Goal: Consume media (video, audio): Consume media (video, audio)

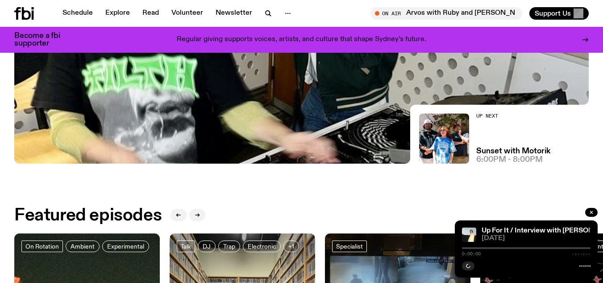
scroll to position [86, 0]
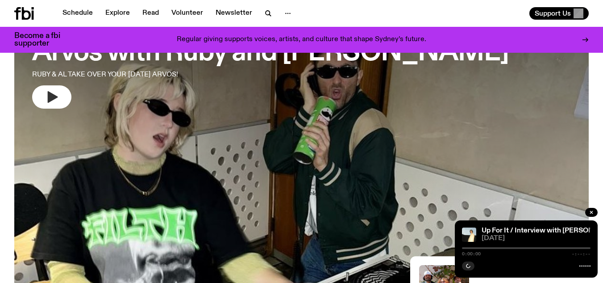
click at [56, 98] on icon "button" at bounding box center [53, 97] width 10 height 12
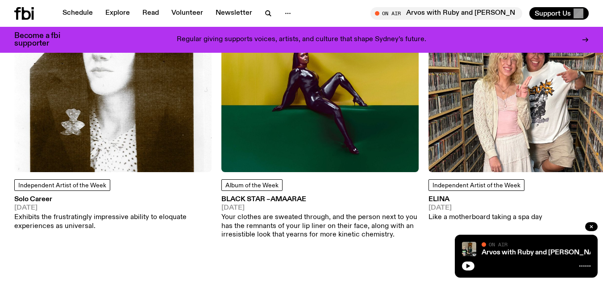
scroll to position [1110, 0]
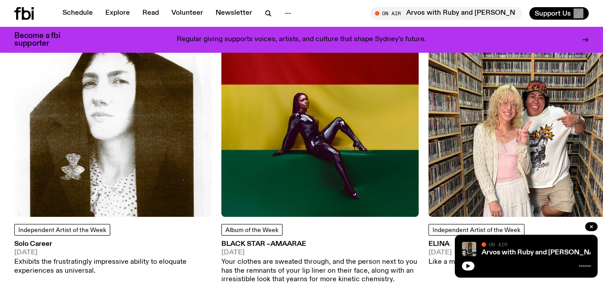
click at [436, 241] on h3 "ELINA" at bounding box center [485, 244] width 114 height 7
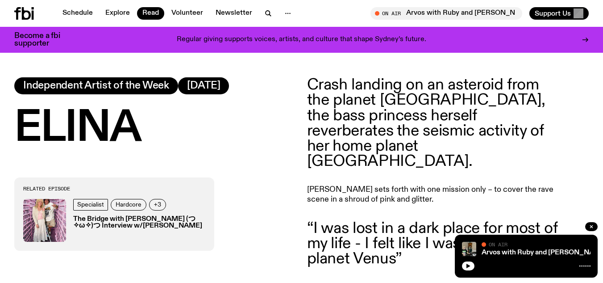
scroll to position [307, 0]
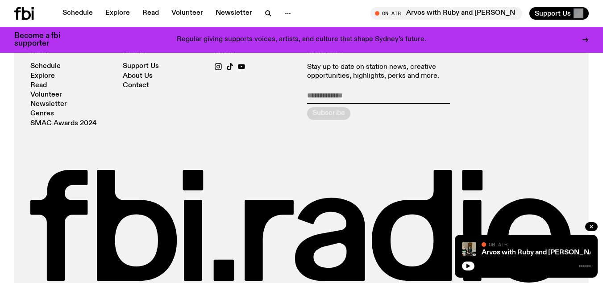
scroll to position [1913, 0]
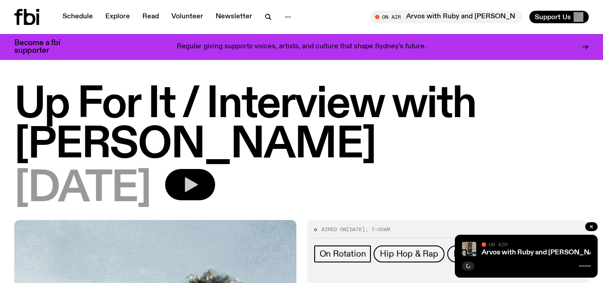
click at [198, 182] on icon "button" at bounding box center [191, 184] width 13 height 15
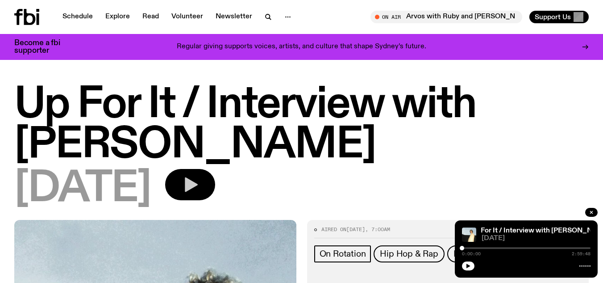
click at [533, 247] on div at bounding box center [526, 248] width 129 height 2
click at [344, 155] on h1 "Up For It / Interview with [PERSON_NAME]" at bounding box center [301, 125] width 574 height 80
click at [467, 265] on icon "button" at bounding box center [468, 265] width 4 height 4
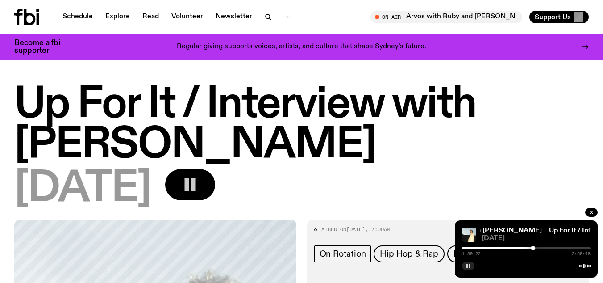
click at [541, 247] on div at bounding box center [526, 248] width 129 height 2
click at [552, 247] on div at bounding box center [526, 248] width 129 height 2
click at [562, 247] on div at bounding box center [526, 248] width 129 height 2
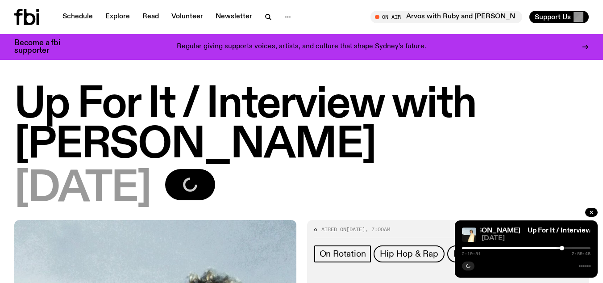
click at [570, 245] on div "2:19:51 2:59:48" at bounding box center [526, 250] width 129 height 11
click at [570, 247] on div at bounding box center [526, 248] width 129 height 2
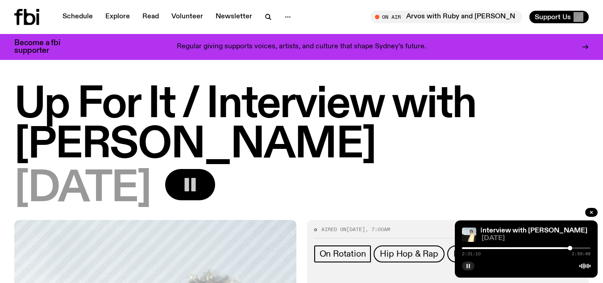
click at [564, 247] on div at bounding box center [505, 248] width 129 height 2
click at [560, 248] on div at bounding box center [500, 248] width 129 height 2
click at [557, 248] on div at bounding box center [496, 248] width 129 height 2
click at [330, 158] on h1 "Up For It / Interview with [PERSON_NAME]" at bounding box center [301, 125] width 574 height 80
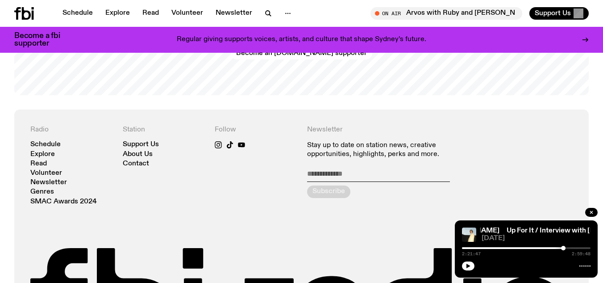
scroll to position [1793, 0]
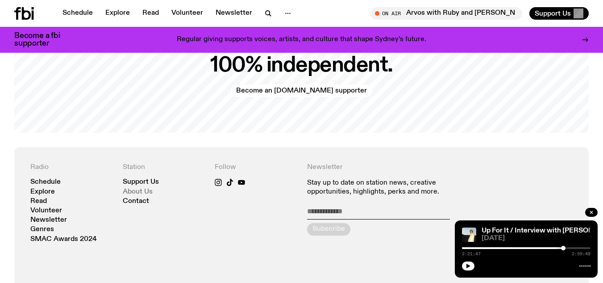
click at [143, 191] on link "About Us" at bounding box center [138, 191] width 30 height 7
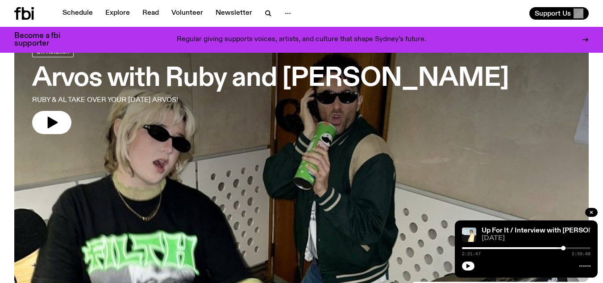
scroll to position [45, 0]
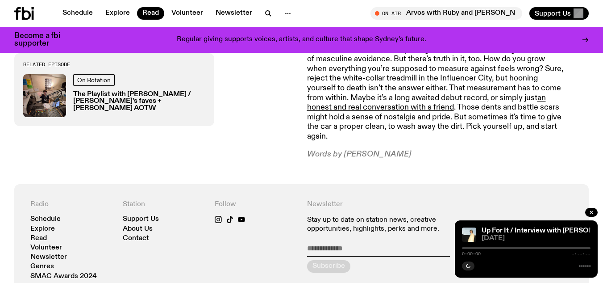
scroll to position [1070, 0]
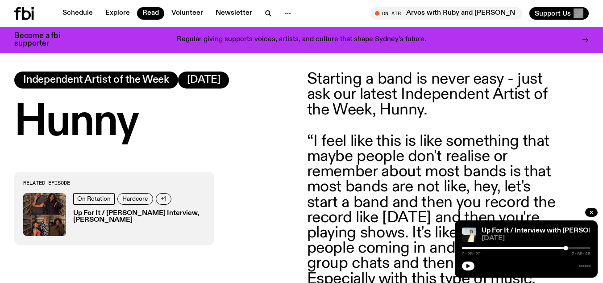
scroll to position [352, 0]
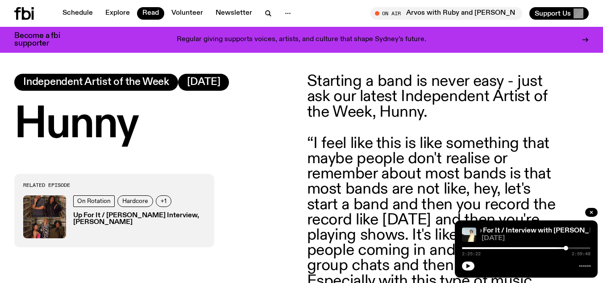
click at [102, 221] on h3 "Up For It / [PERSON_NAME] Interview, [PERSON_NAME]" at bounding box center [139, 218] width 132 height 13
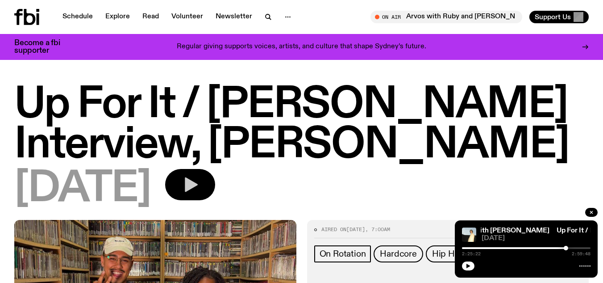
click at [199, 189] on icon "button" at bounding box center [190, 184] width 18 height 18
click at [466, 267] on icon "button" at bounding box center [467, 265] width 5 height 5
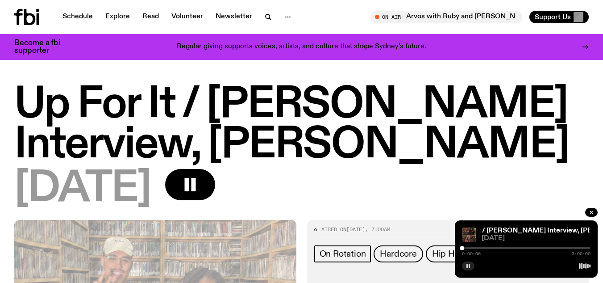
click at [472, 248] on div at bounding box center [526, 248] width 129 height 2
click at [478, 249] on div "0:14:23 3:00:00" at bounding box center [526, 250] width 129 height 11
click at [480, 247] on div at bounding box center [526, 248] width 129 height 2
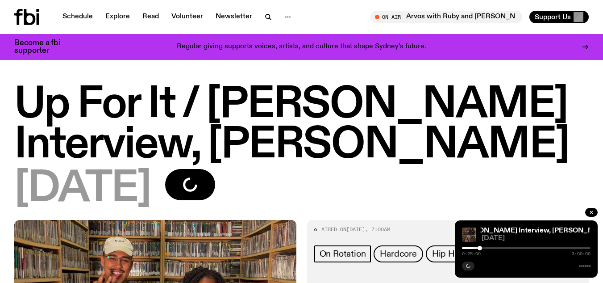
click at [519, 248] on div at bounding box center [526, 248] width 129 height 2
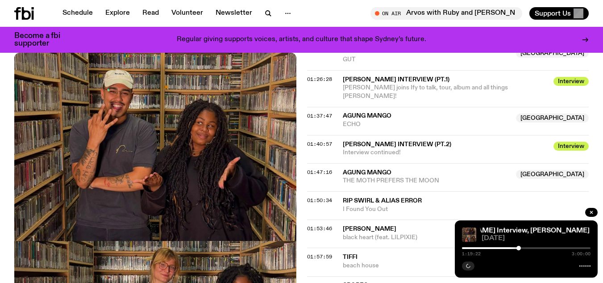
scroll to position [753, 0]
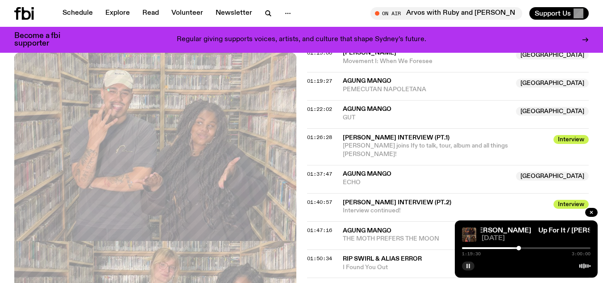
click at [532, 248] on div at bounding box center [526, 248] width 129 height 2
click at [513, 247] on div at bounding box center [467, 248] width 129 height 2
click at [523, 247] on div at bounding box center [526, 248] width 129 height 2
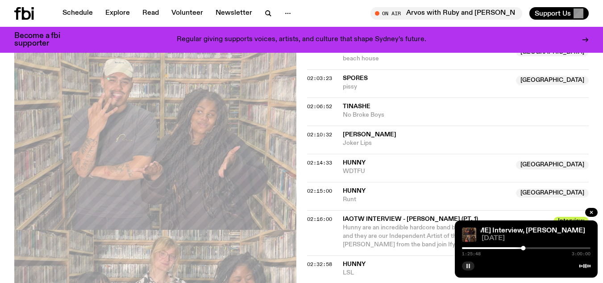
scroll to position [1065, 0]
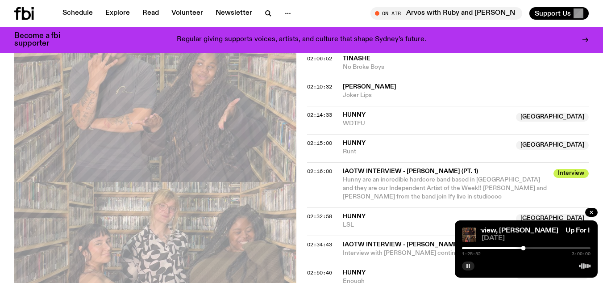
click at [551, 247] on div at bounding box center [526, 248] width 129 height 2
click at [557, 247] on div at bounding box center [526, 248] width 129 height 2
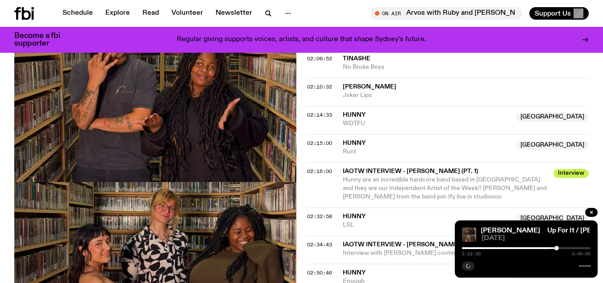
click at [561, 247] on div at bounding box center [526, 248] width 129 height 2
click at [561, 247] on div at bounding box center [561, 247] width 4 height 4
click at [557, 248] on div at bounding box center [497, 248] width 129 height 2
click at [561, 247] on div at bounding box center [526, 248] width 129 height 2
click at [558, 247] on div at bounding box center [558, 247] width 4 height 4
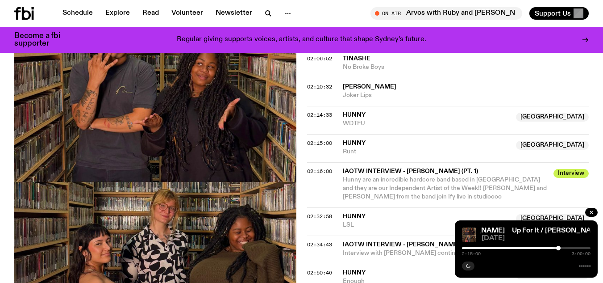
click at [557, 247] on div at bounding box center [558, 247] width 4 height 4
click at [557, 247] on div at bounding box center [557, 247] width 4 height 4
click at [560, 246] on div at bounding box center [560, 247] width 4 height 4
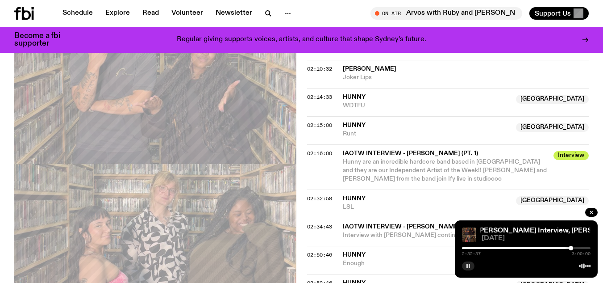
scroll to position [1099, 0]
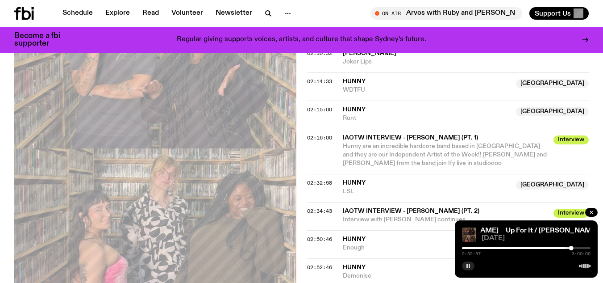
click at [574, 248] on div at bounding box center [526, 248] width 129 height 2
click at [573, 247] on div at bounding box center [574, 247] width 4 height 4
click at [572, 248] on div at bounding box center [572, 247] width 4 height 4
click at [573, 248] on div at bounding box center [571, 247] width 4 height 4
click at [573, 248] on div at bounding box center [572, 247] width 4 height 4
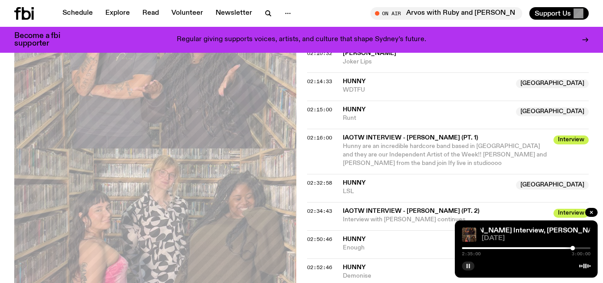
click at [572, 248] on div at bounding box center [572, 247] width 4 height 4
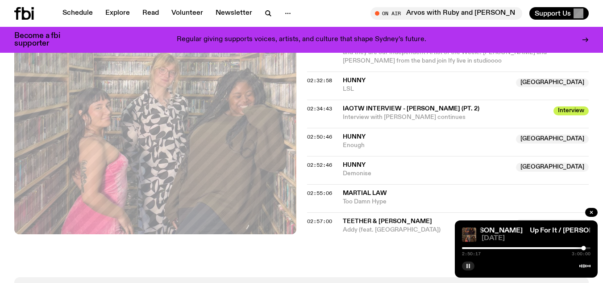
scroll to position [1156, 0]
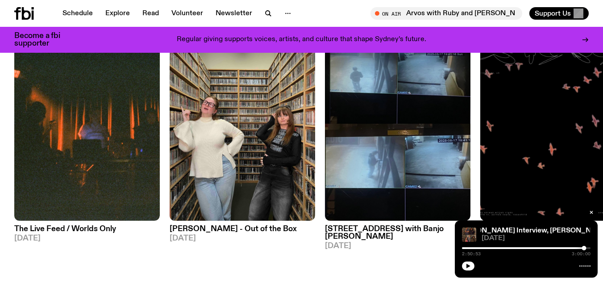
scroll to position [442, 0]
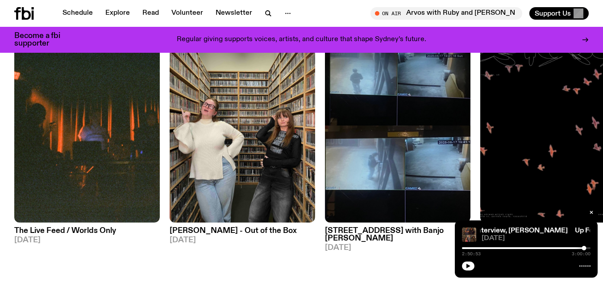
click at [205, 232] on h3 "Ninajirachi - Out of the Box" at bounding box center [242, 231] width 145 height 8
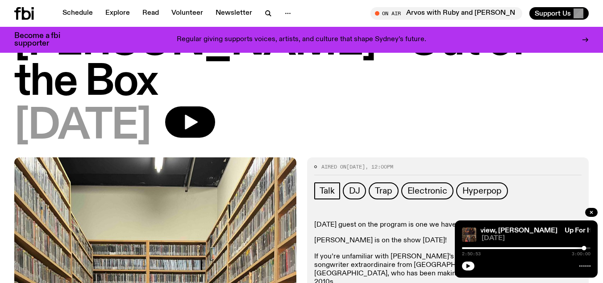
scroll to position [219, 0]
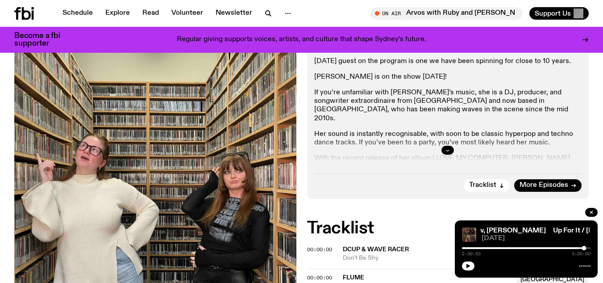
click at [450, 145] on button "button" at bounding box center [447, 149] width 12 height 9
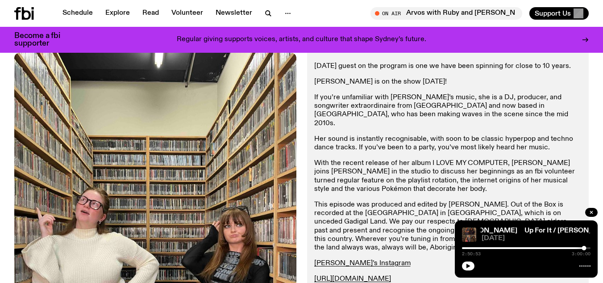
scroll to position [221, 0]
